Goal: Find specific page/section: Find specific page/section

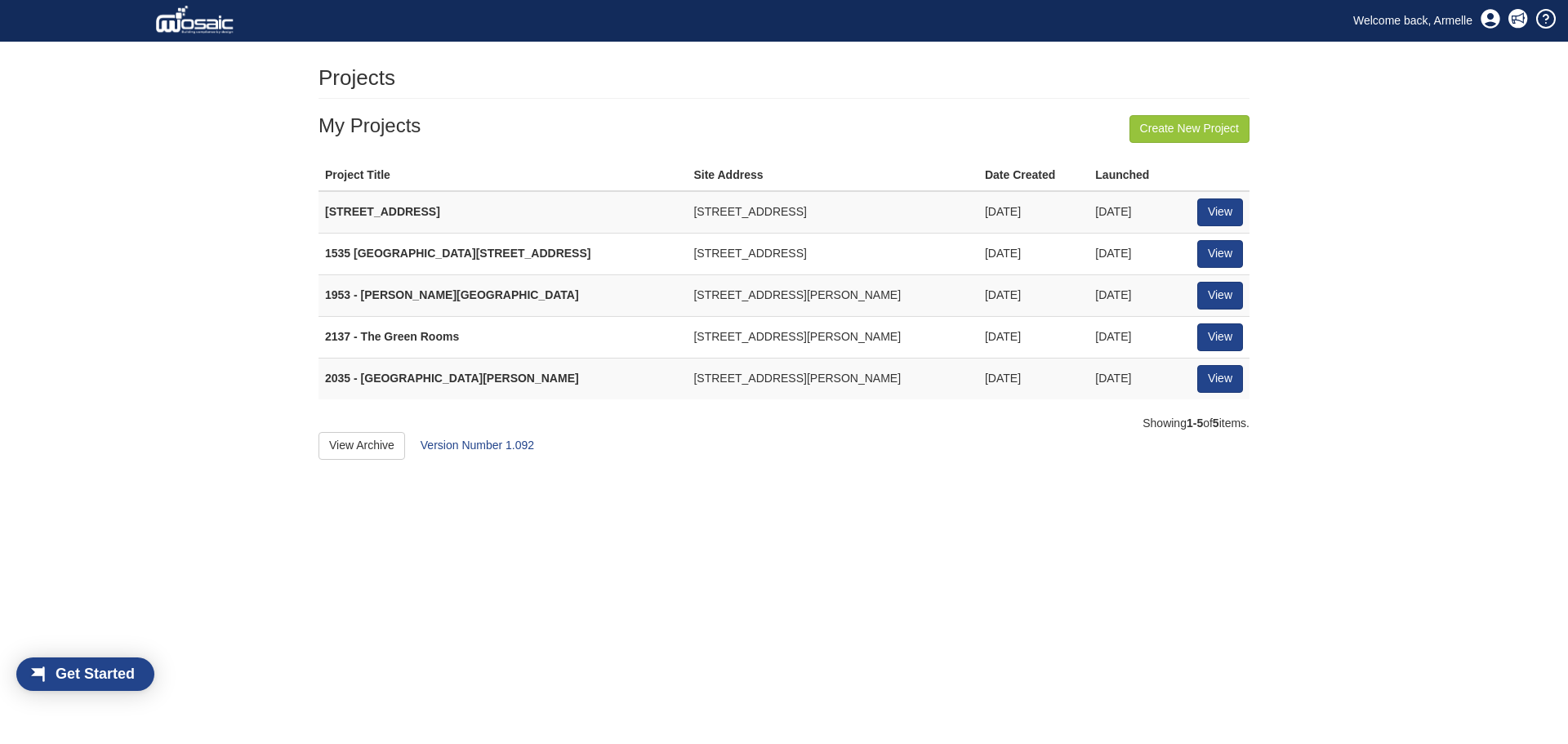
scroll to position [21, 93]
click at [1227, 332] on link "View" at bounding box center [1220, 337] width 46 height 28
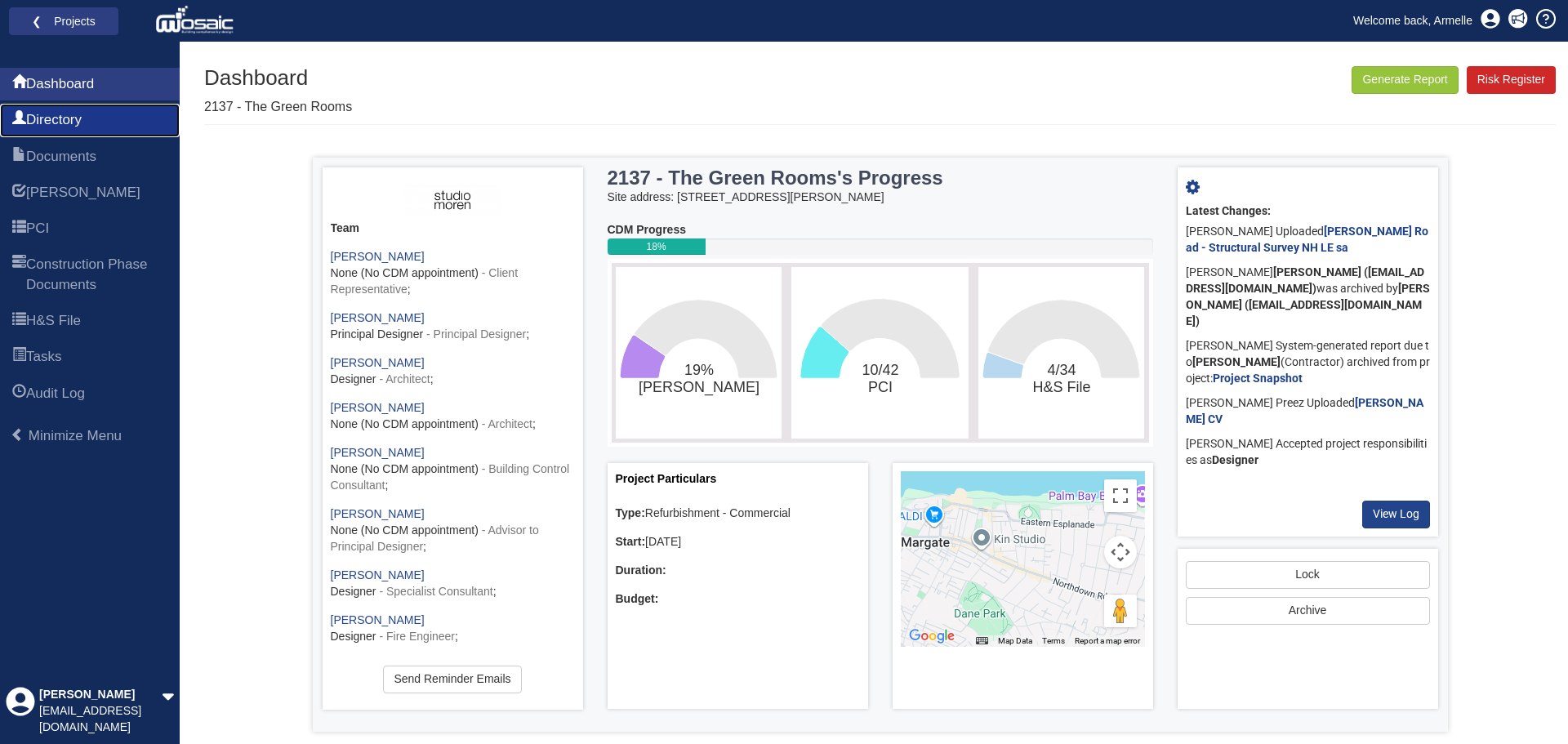
click at [68, 116] on span "Directory" at bounding box center [54, 120] width 56 height 19
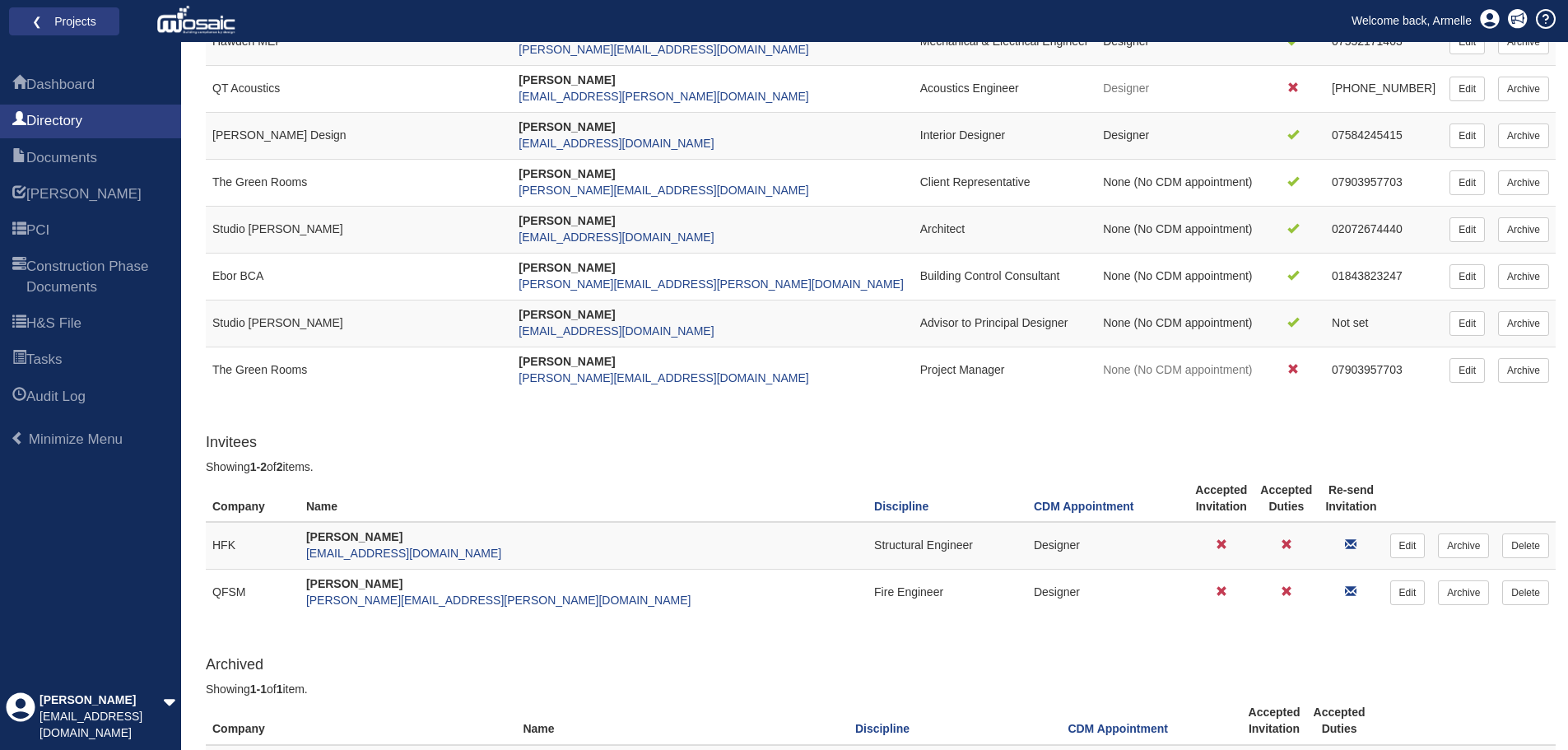
scroll to position [552, 0]
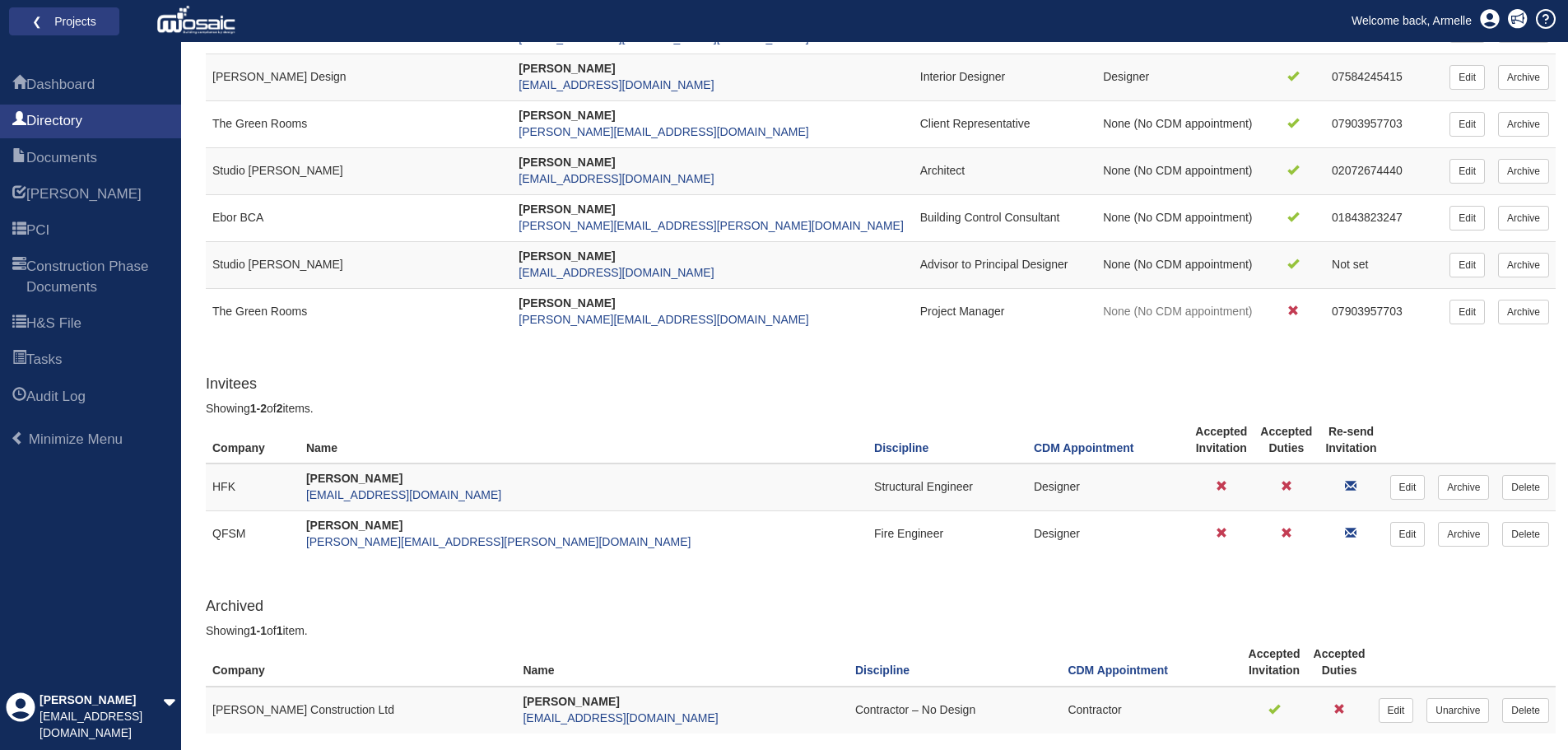
click at [47, 552] on div "Dashboard Directory Documents HARI PCI Construction Phase Documents H&S File Ta…" at bounding box center [90, 407] width 181 height 685
